Goal: Task Accomplishment & Management: Complete application form

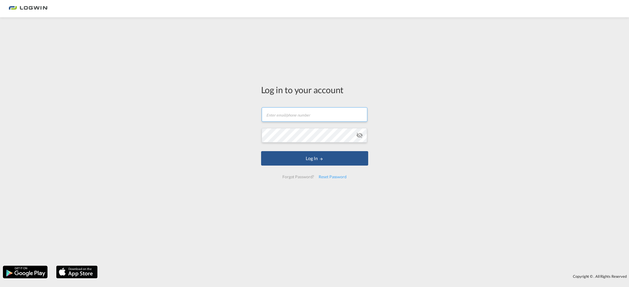
click at [274, 113] on input "text" at bounding box center [315, 114] width 106 height 14
type input "[EMAIL_ADDRESS][PERSON_NAME][DOMAIN_NAME]"
click at [261, 151] on button "Log In" at bounding box center [314, 158] width 107 height 14
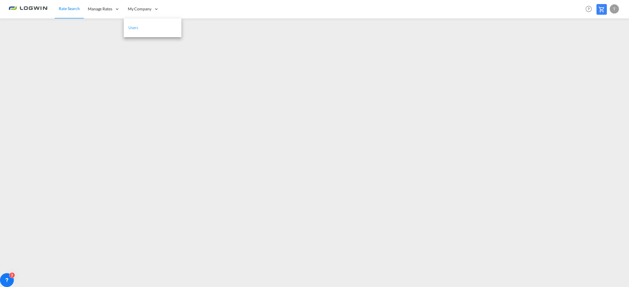
click at [141, 27] on link "Users" at bounding box center [153, 27] width 58 height 19
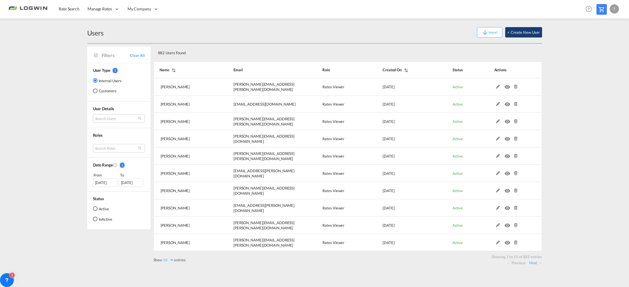
click at [523, 34] on button "+ Create New User" at bounding box center [524, 32] width 37 height 10
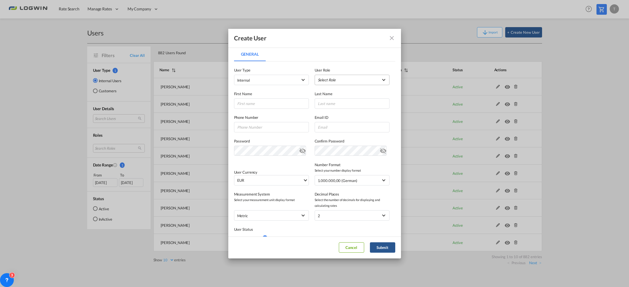
click at [337, 80] on md-select "Select Role ADMIN GLOBAL Essentials Admin GLOBAL Essentials Manager GLOBAL Esse…" at bounding box center [352, 80] width 75 height 10
drag, startPoint x: 329, startPoint y: 99, endPoint x: 333, endPoint y: 195, distance: 95.4
click at [329, 99] on div "Rates Viewer USER_DEFINED" at bounding box center [327, 98] width 22 height 5
click at [286, 107] on input "General General ..." at bounding box center [271, 103] width 75 height 10
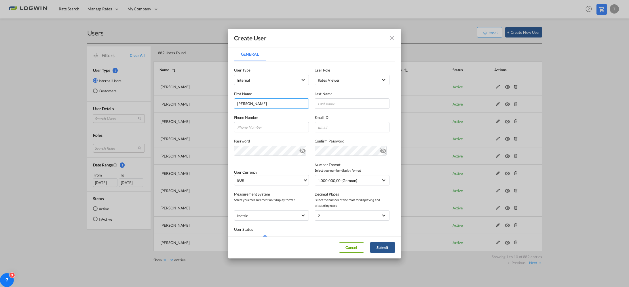
type input "[PERSON_NAME]"
type input "Höfges"
click at [329, 130] on input "General General ..." at bounding box center [352, 127] width 75 height 10
paste input "[PERSON_NAME][EMAIL_ADDRESS][DOMAIN_NAME]"
type input "[PERSON_NAME][EMAIL_ADDRESS][DOMAIN_NAME]"
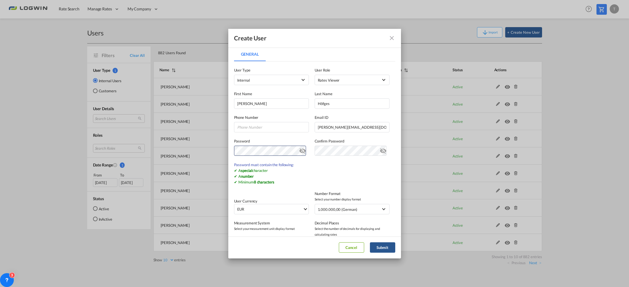
click at [287, 143] on label "Password" at bounding box center [271, 141] width 75 height 6
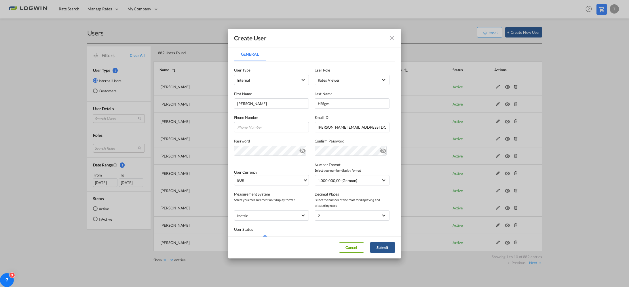
click at [300, 150] on md-icon "icon-eye-off" at bounding box center [302, 149] width 7 height 7
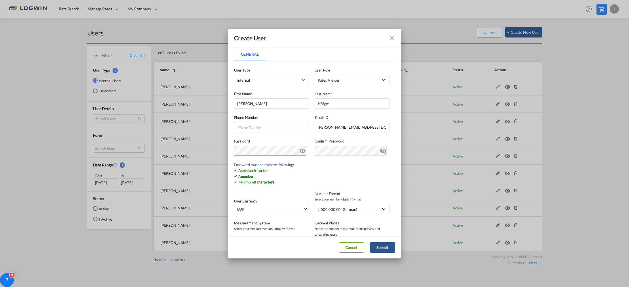
click at [159, 150] on div "Create User General General User Type Internal Internal Customer User Role Rate…" at bounding box center [314, 143] width 629 height 287
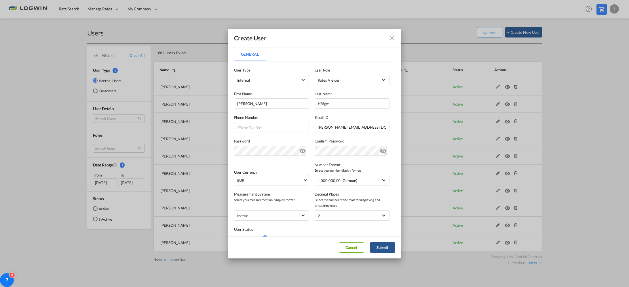
click at [300, 151] on md-icon "icon-eye-off" at bounding box center [302, 149] width 7 height 7
click at [380, 150] on md-icon "icon-eye-off" at bounding box center [383, 149] width 7 height 7
click at [380, 246] on button "Submit" at bounding box center [382, 247] width 25 height 10
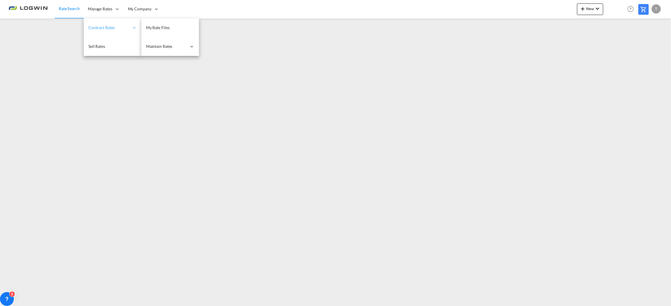
click at [99, 25] on span "Contract Rates" at bounding box center [108, 28] width 41 height 6
click at [185, 25] on link "My Rate Files" at bounding box center [170, 27] width 58 height 19
